Goal: Information Seeking & Learning: Learn about a topic

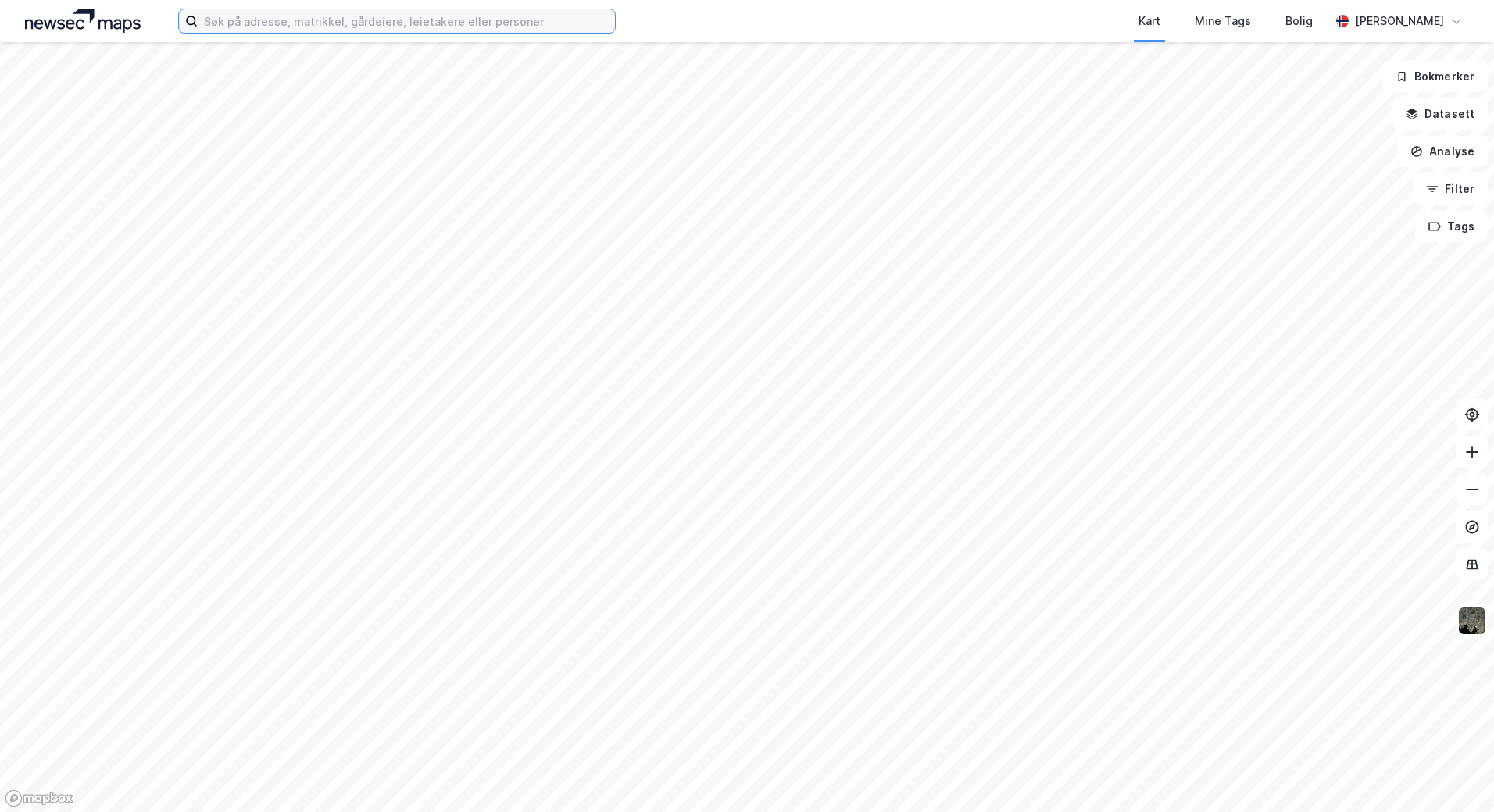
click at [323, 23] on input at bounding box center [405, 21] width 417 height 23
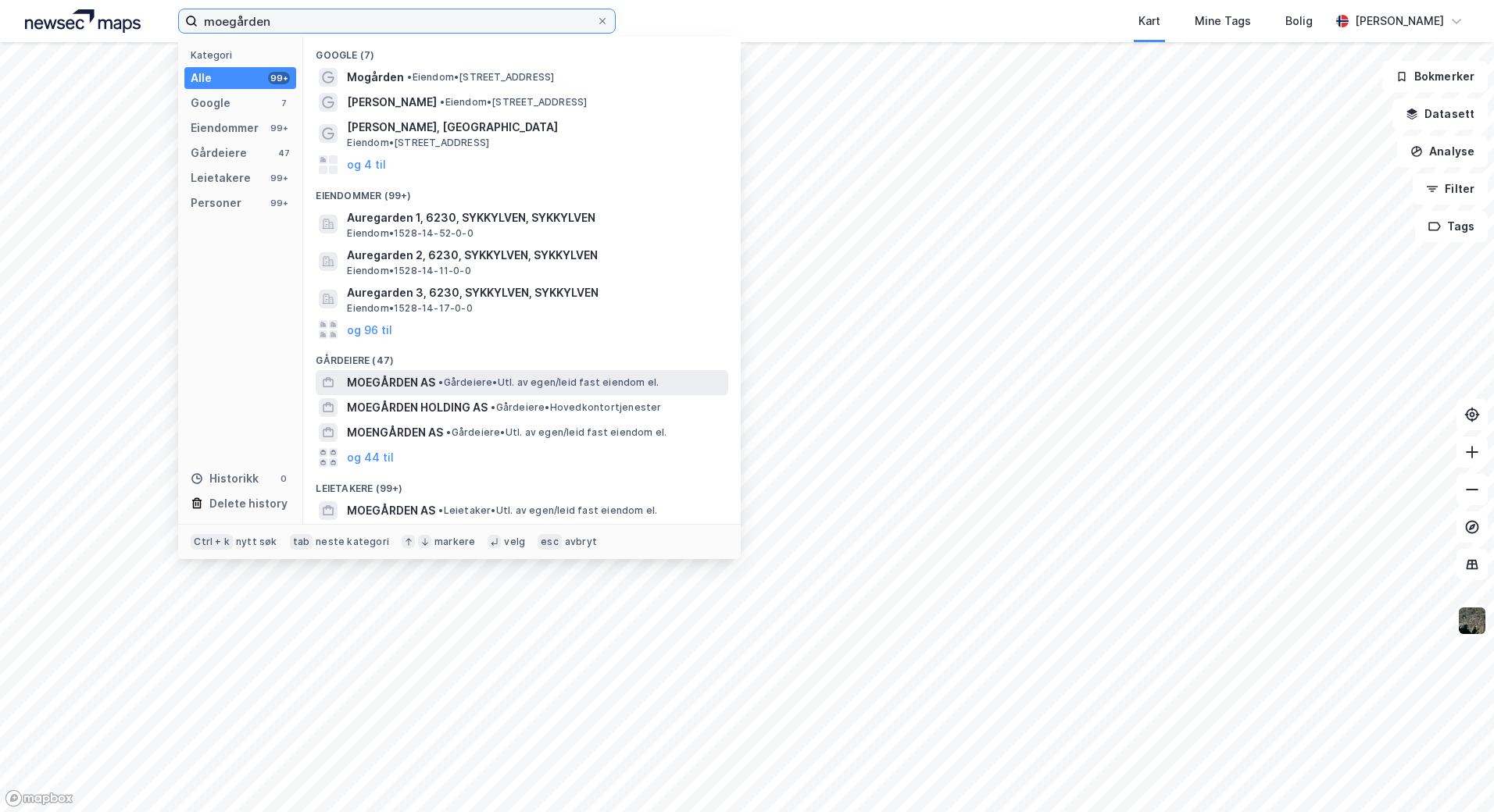
type input "moegården"
click at [404, 382] on span "MOEGÅRDEN AS" at bounding box center [390, 383] width 88 height 18
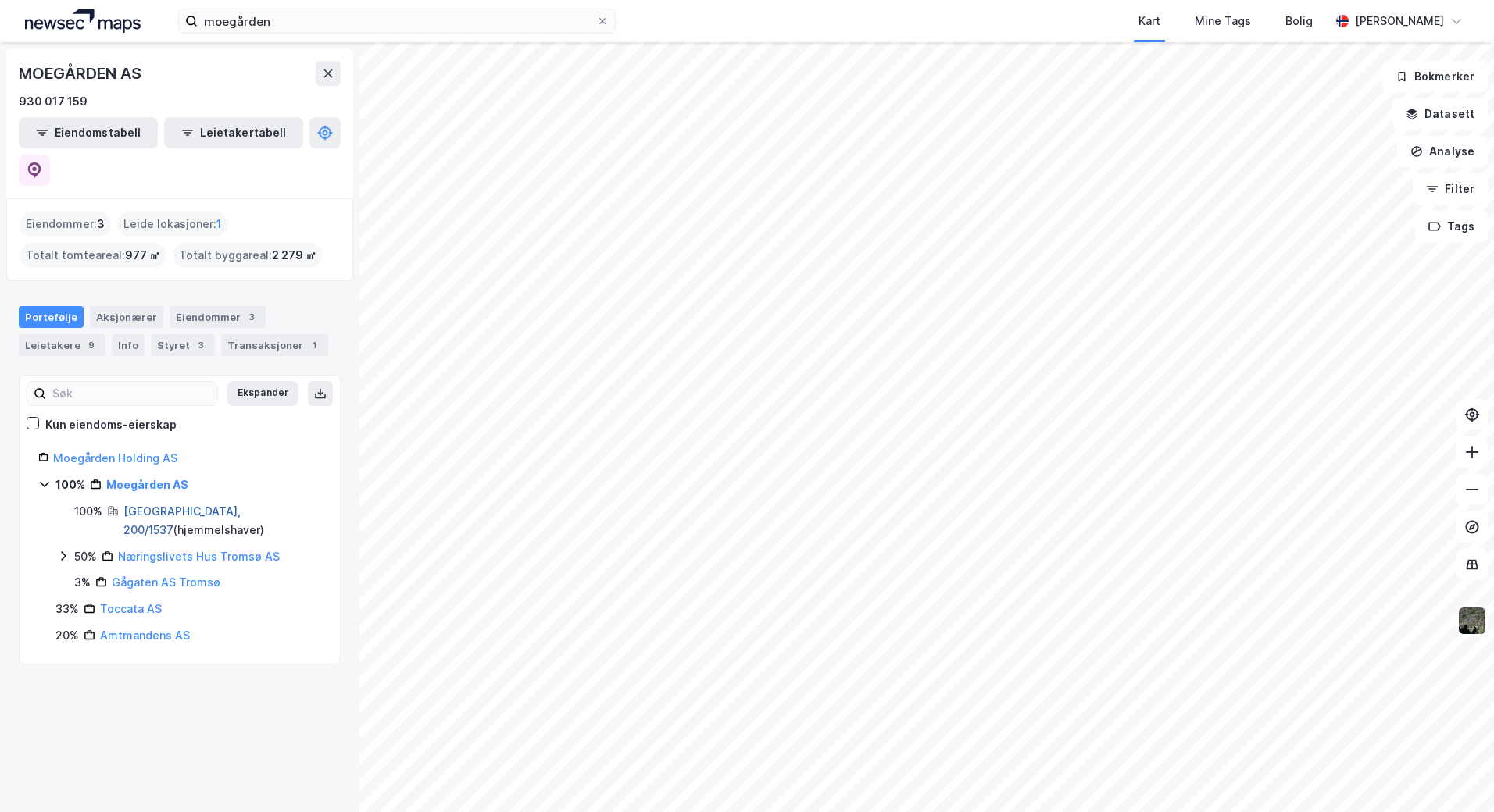
click at [159, 504] on link "[GEOGRAPHIC_DATA], 200/1537" at bounding box center [182, 520] width 118 height 32
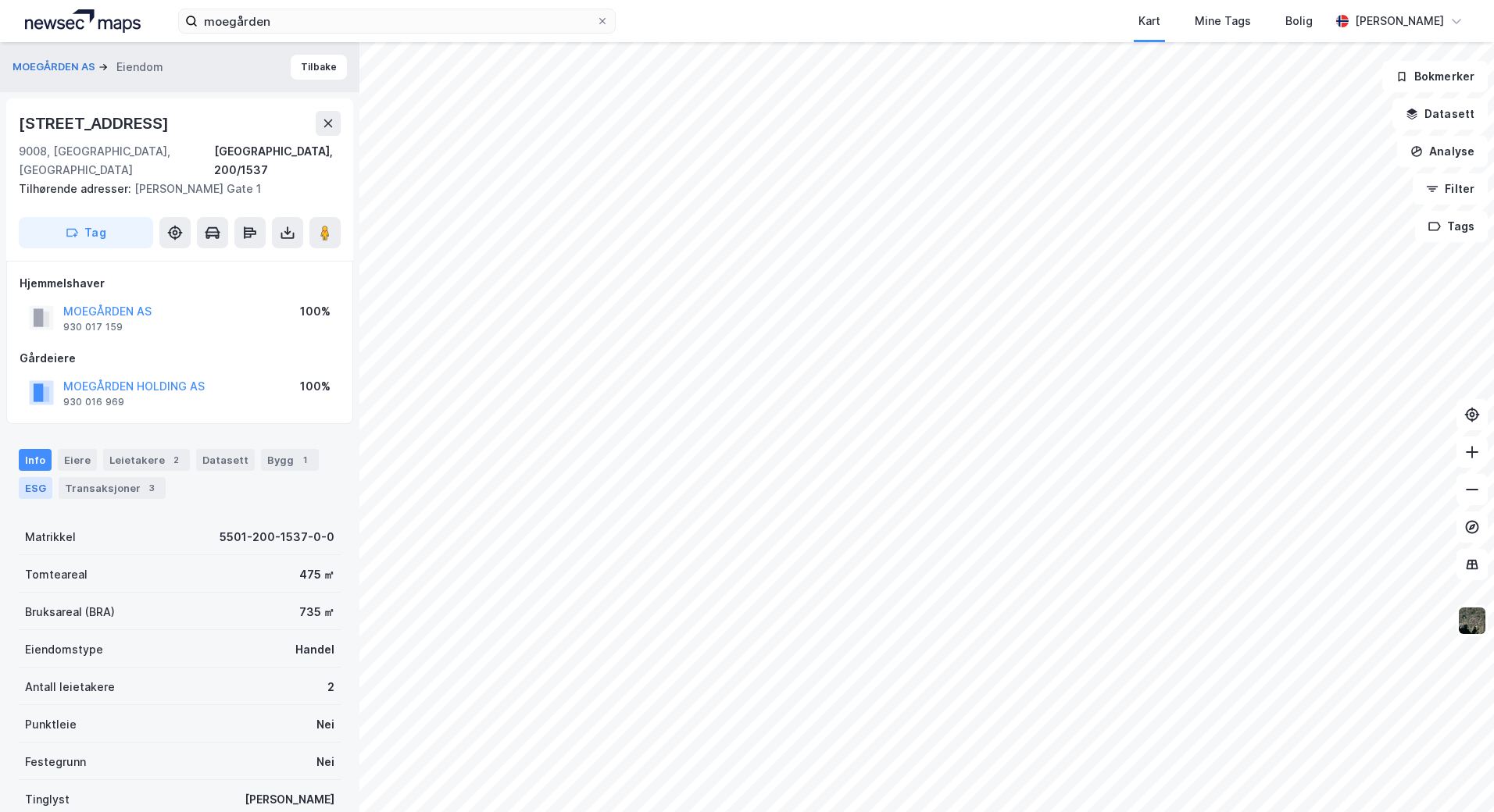
click at [35, 477] on div "ESG" at bounding box center [35, 488] width 34 height 22
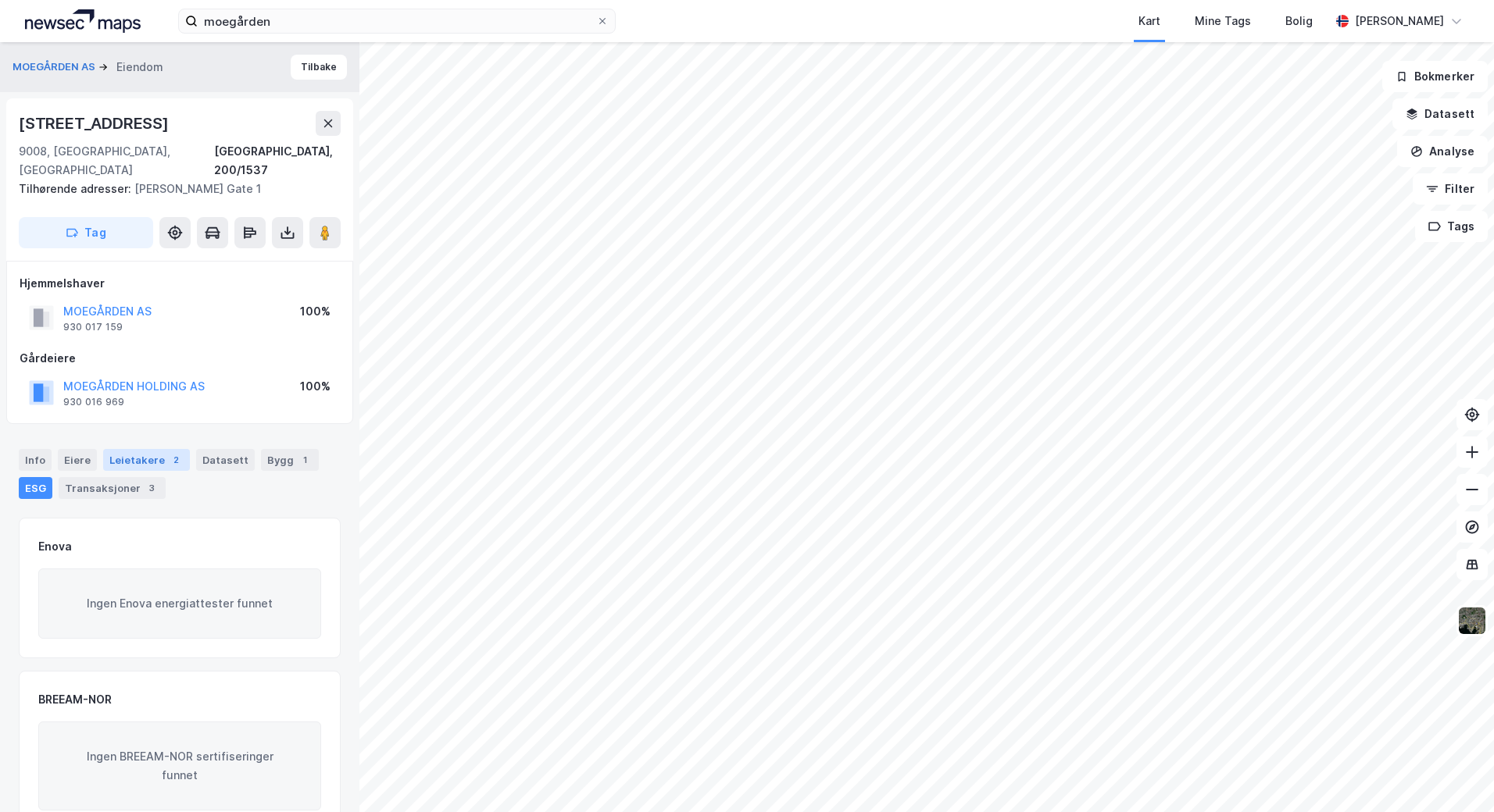
click at [135, 449] on div "Leietakere 2" at bounding box center [146, 460] width 86 height 22
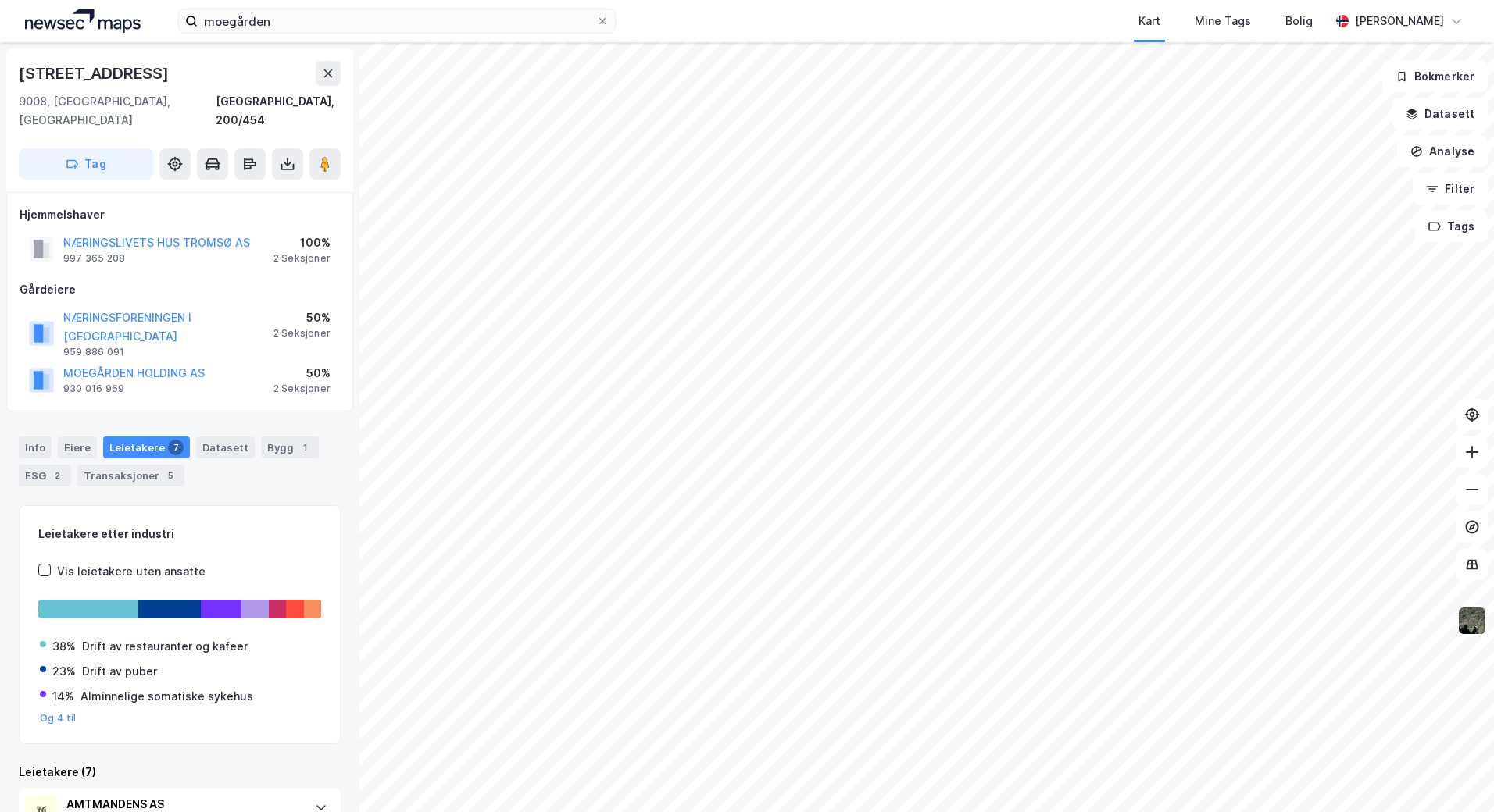
click at [202, 524] on div "Leietakere etter industri" at bounding box center [180, 534] width 283 height 18
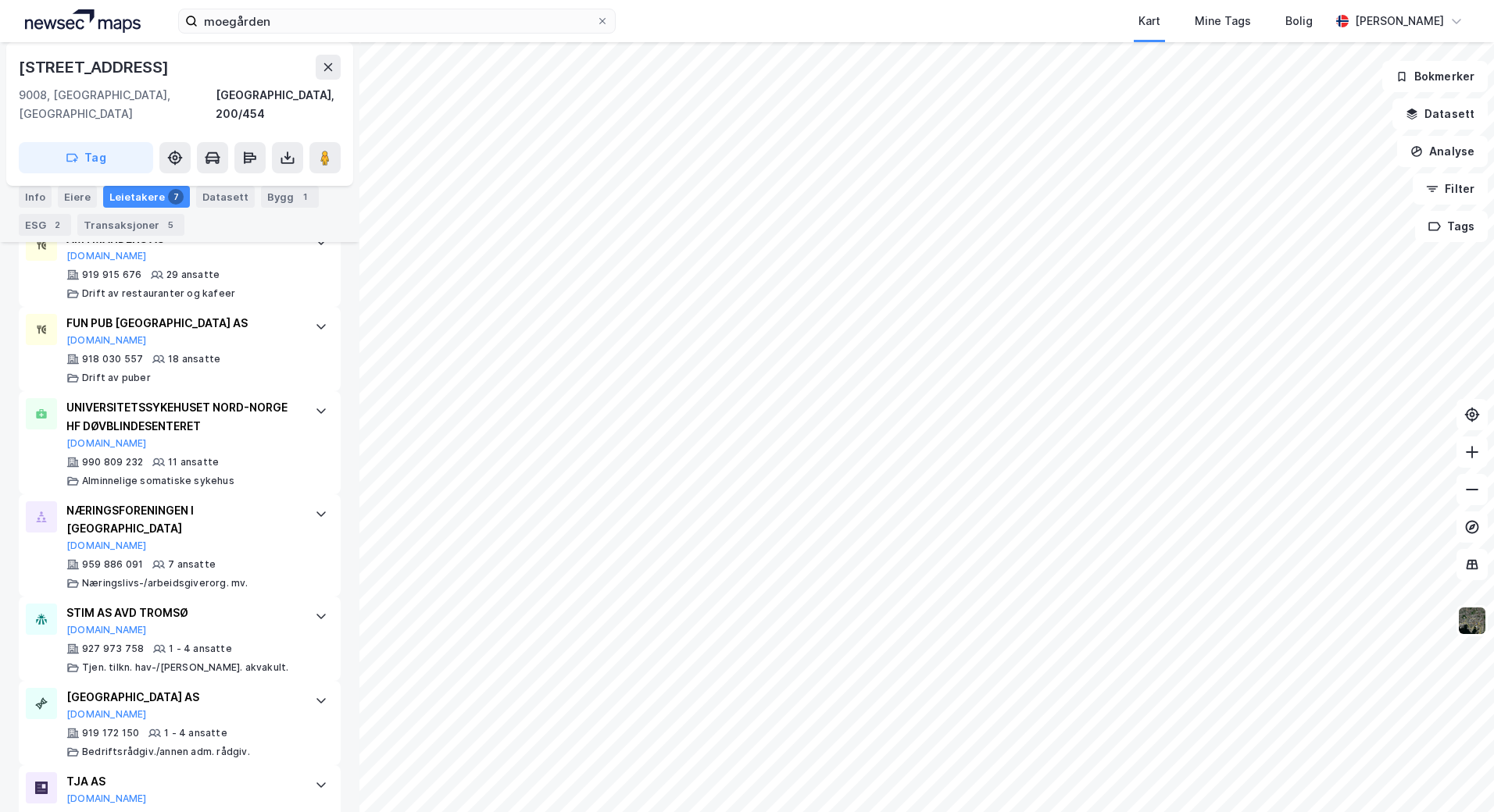
scroll to position [604, 0]
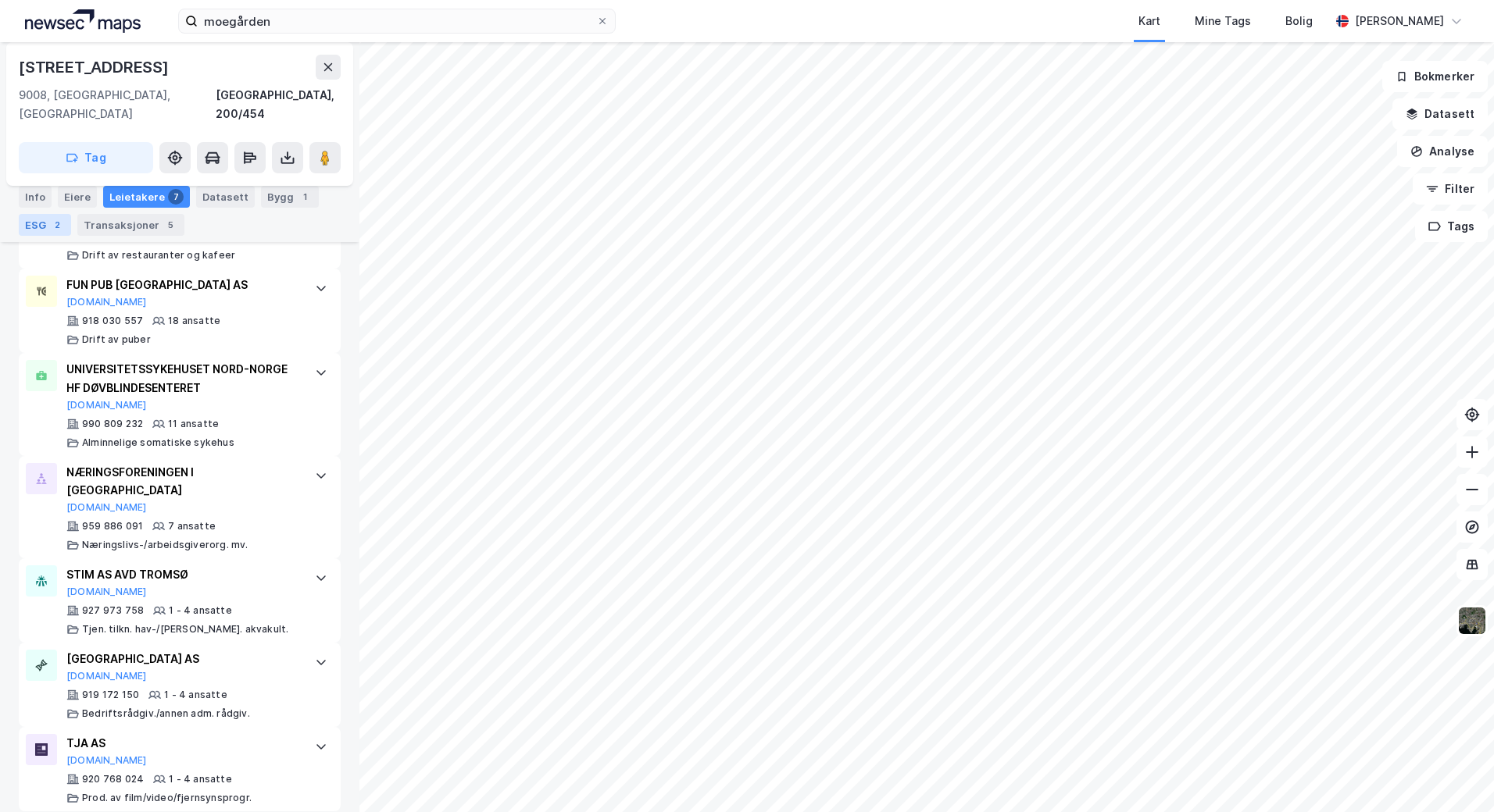
click at [44, 220] on div "ESG 2" at bounding box center [44, 225] width 52 height 22
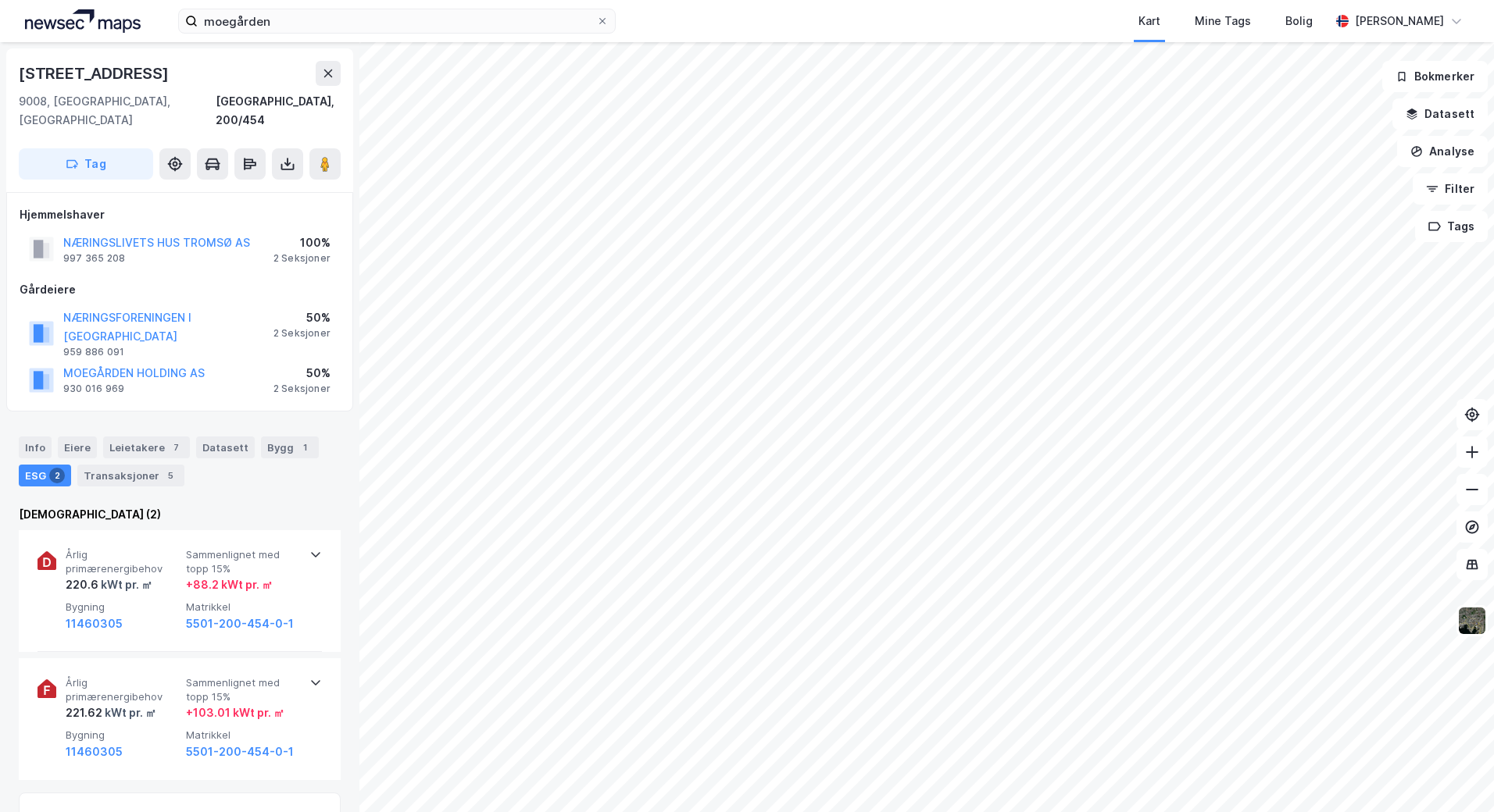
click at [161, 505] on div "[DEMOGRAPHIC_DATA] (2)" at bounding box center [179, 514] width 321 height 18
